Goal: Obtain resource: Download file/media

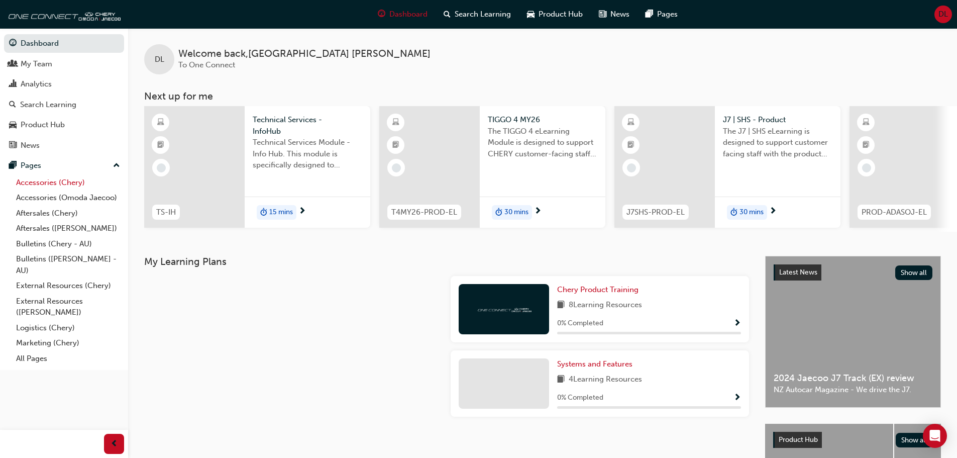
drag, startPoint x: 57, startPoint y: 182, endPoint x: 104, endPoint y: 182, distance: 46.7
click at [57, 182] on link "Accessories (Chery)" at bounding box center [68, 183] width 112 height 16
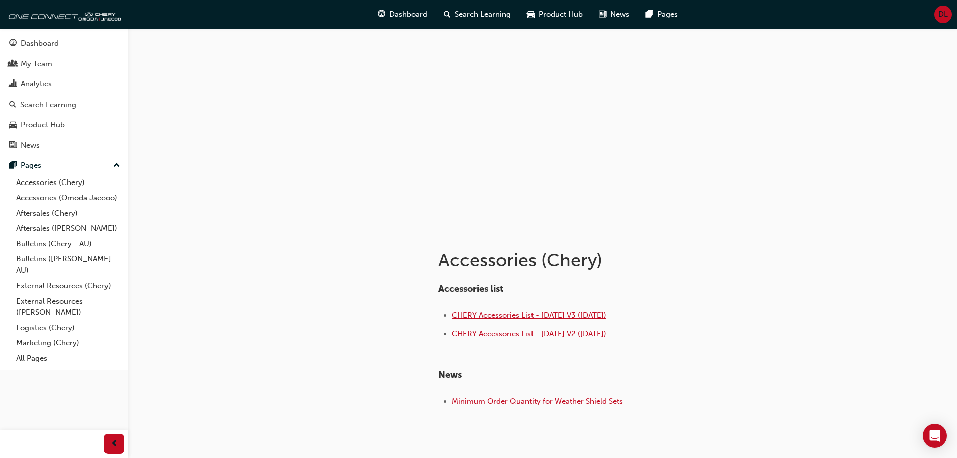
click at [526, 314] on span "CHERY Accessories List - [DATE] V3 ([DATE])" at bounding box center [529, 315] width 155 height 9
click at [61, 201] on link "Accessories (Omoda Jaecoo)" at bounding box center [68, 198] width 112 height 16
click at [548, 318] on span "OMODA-JAECOO Accessories List - [DATE] V3 ([DATE])" at bounding box center [548, 315] width 192 height 9
